Goal: Browse casually

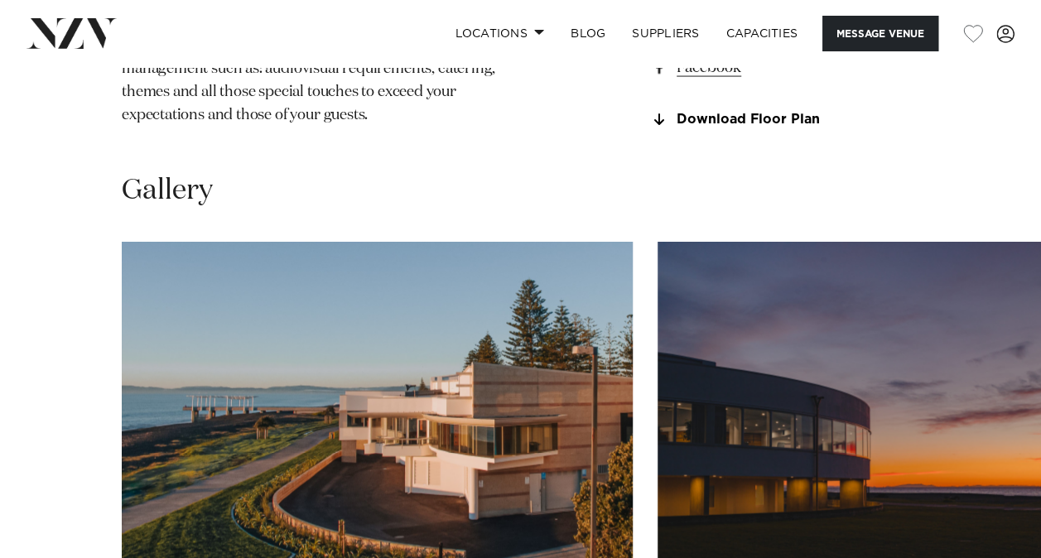
scroll to position [1710, 0]
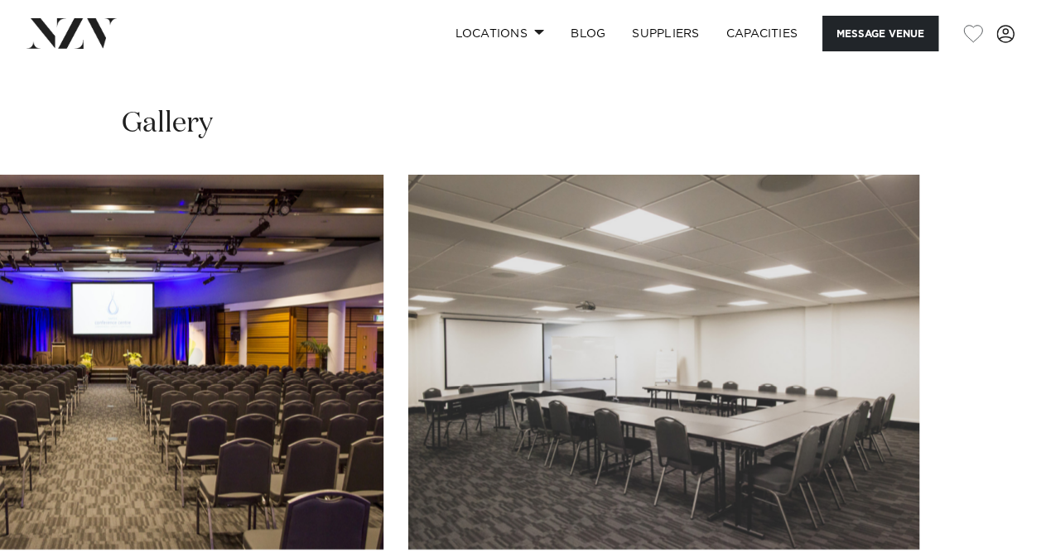
click at [991, 507] on swiper-container at bounding box center [520, 402] width 1041 height 455
